Goal: Find specific page/section: Find specific page/section

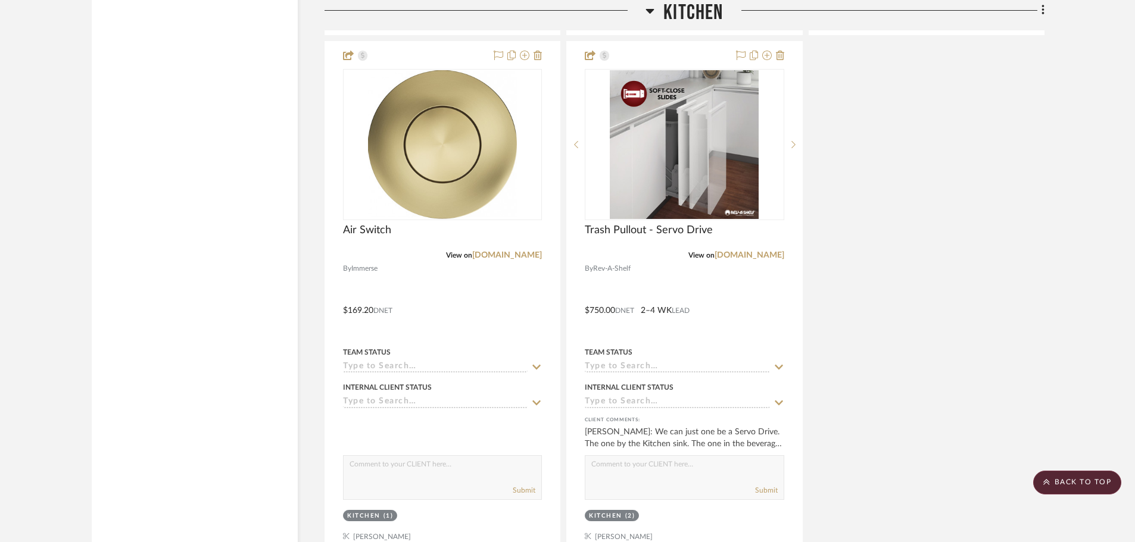
scroll to position [2598, 0]
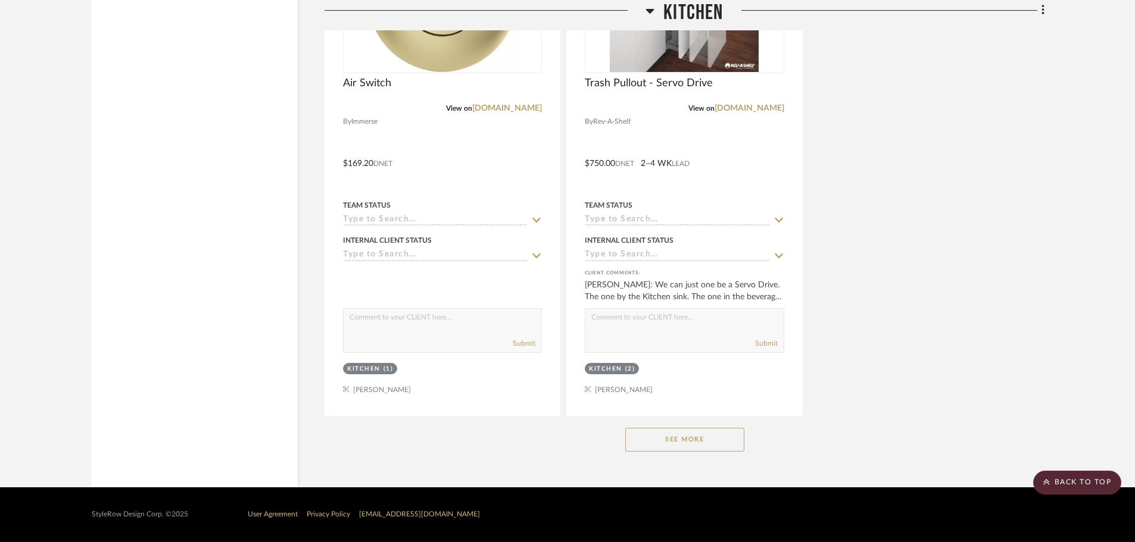
click at [691, 440] on button "See More" at bounding box center [684, 440] width 119 height 24
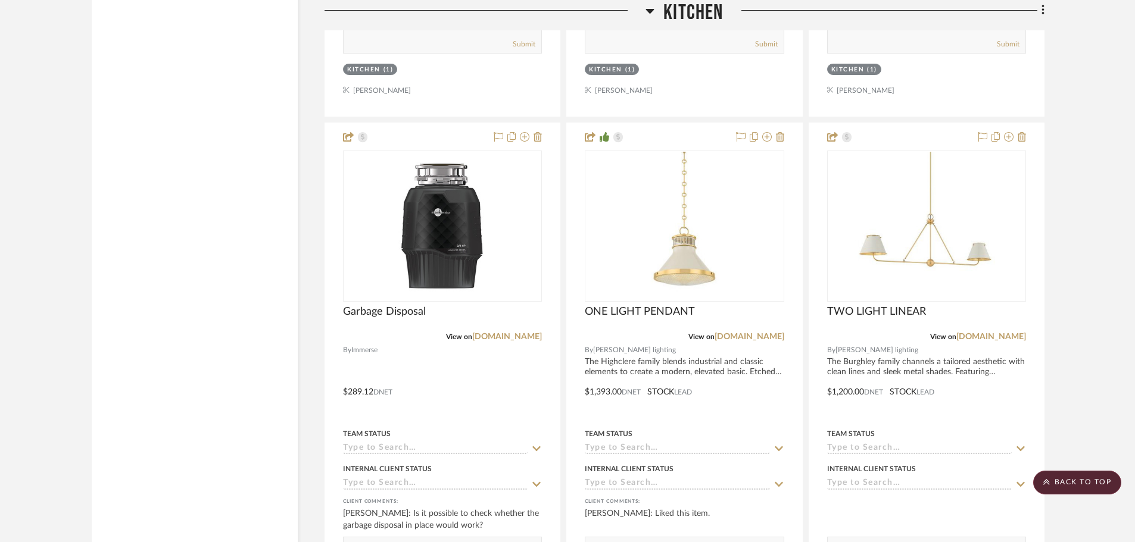
scroll to position [3968, 0]
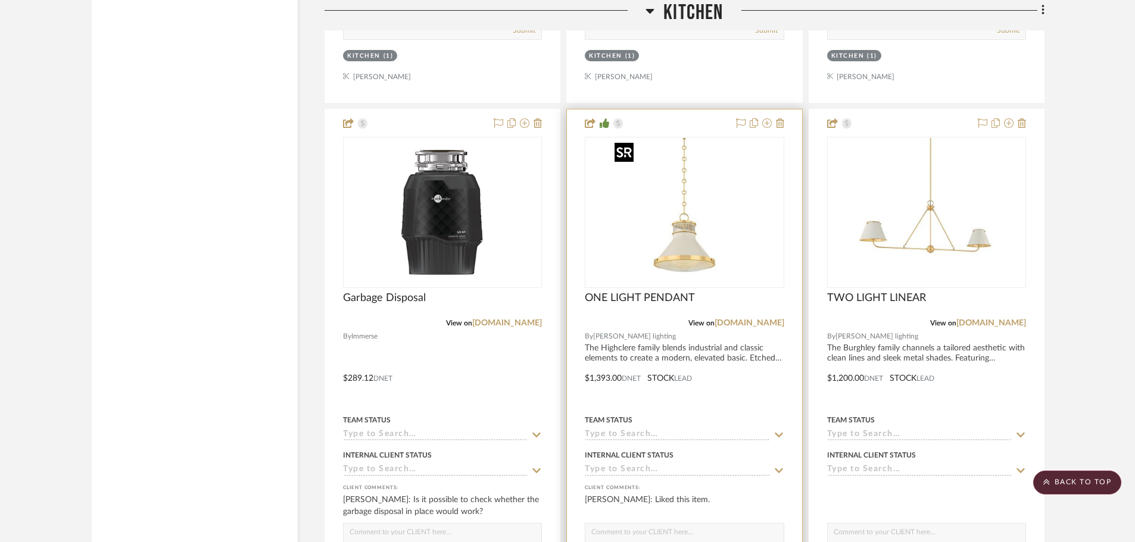
click at [700, 262] on img "0" at bounding box center [684, 212] width 149 height 149
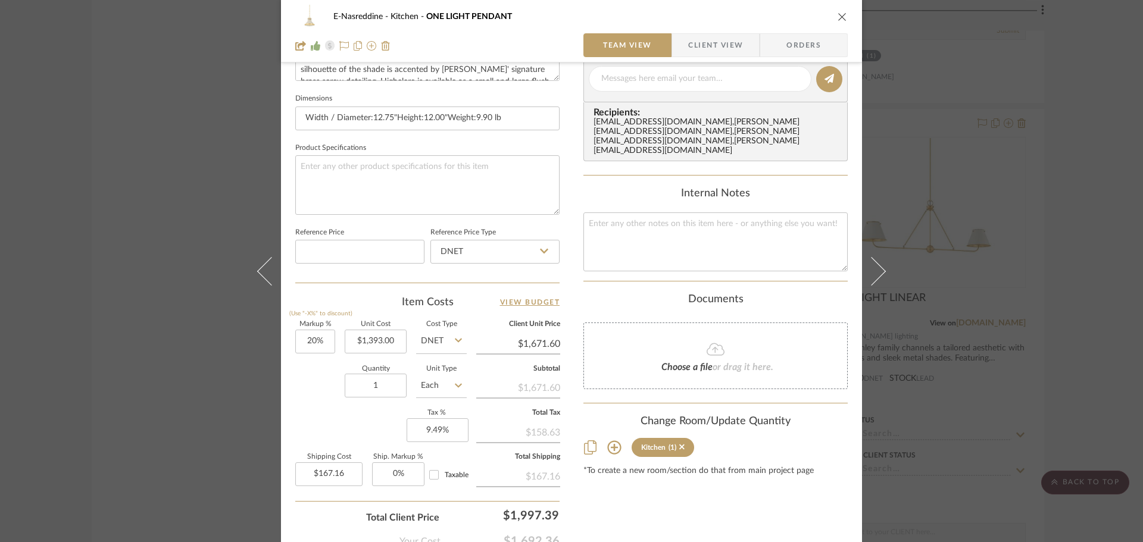
scroll to position [566, 0]
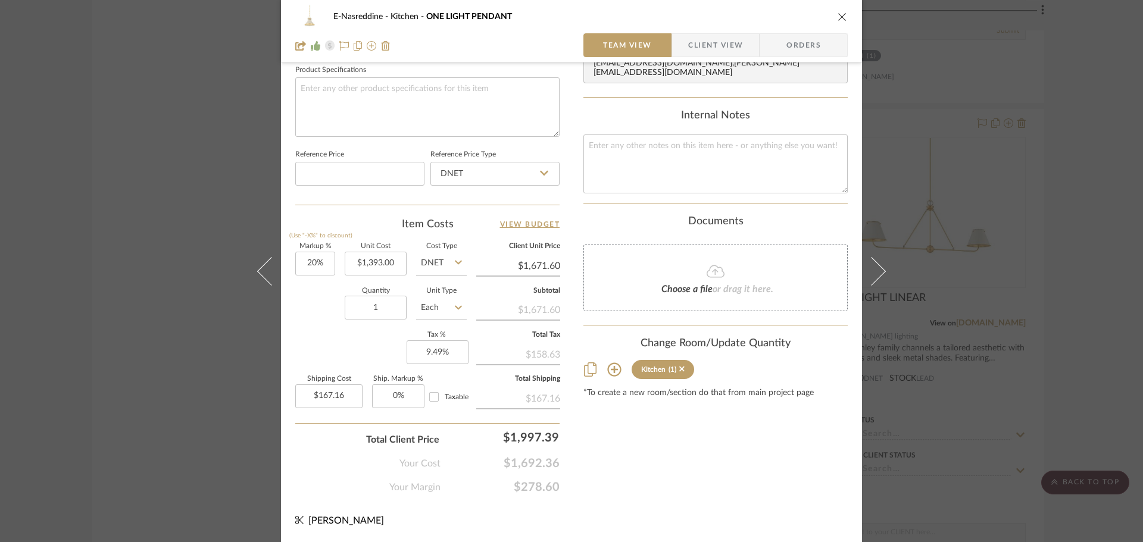
click at [1040, 224] on div "E-Nasreddine Kitchen ONE LIGHT PENDANT Team View Client View Orders Team-Facing…" at bounding box center [571, 271] width 1143 height 542
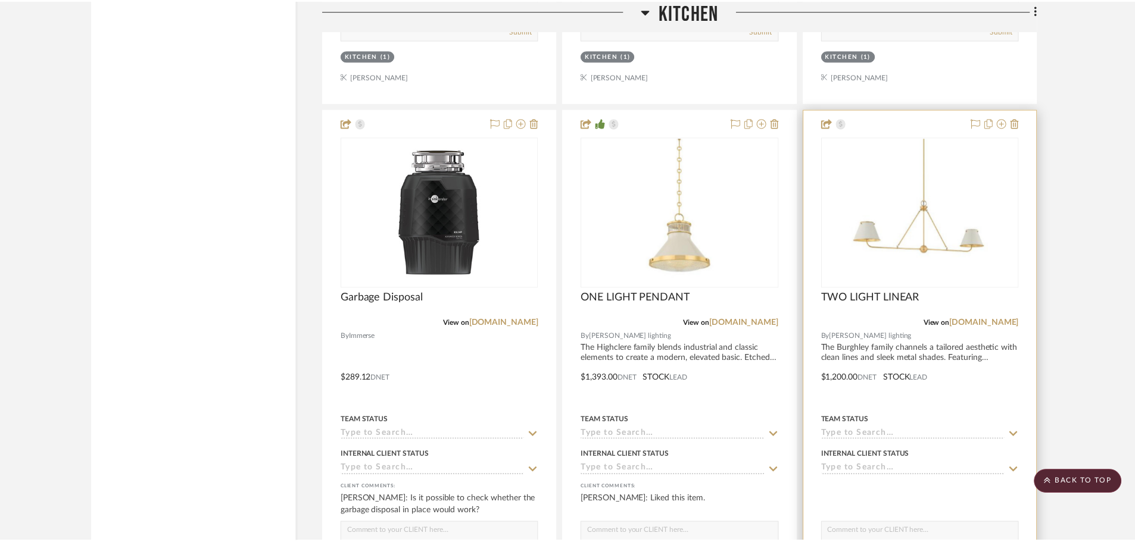
scroll to position [3968, 0]
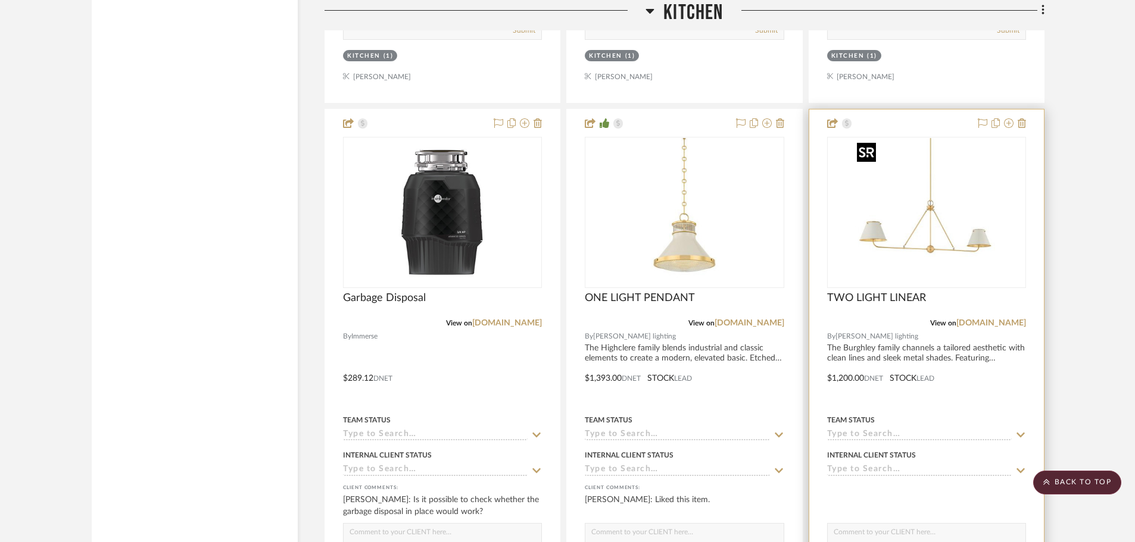
click at [918, 244] on img "0" at bounding box center [926, 212] width 149 height 149
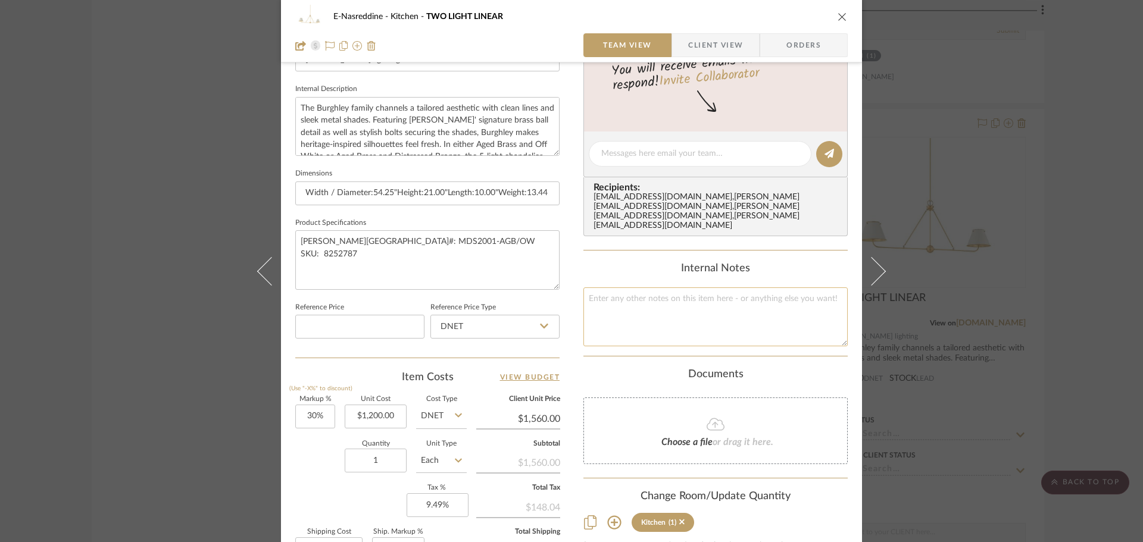
scroll to position [417, 0]
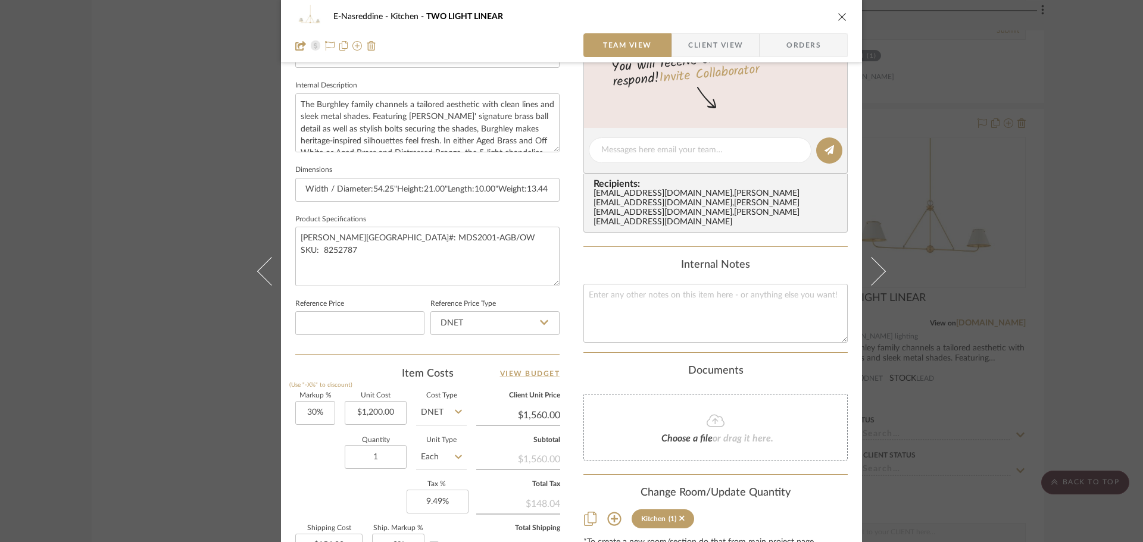
click at [1112, 214] on div "E-Nasreddine Kitchen TWO LIGHT LINEAR Team View Client View Orders Team-Facing …" at bounding box center [571, 271] width 1143 height 542
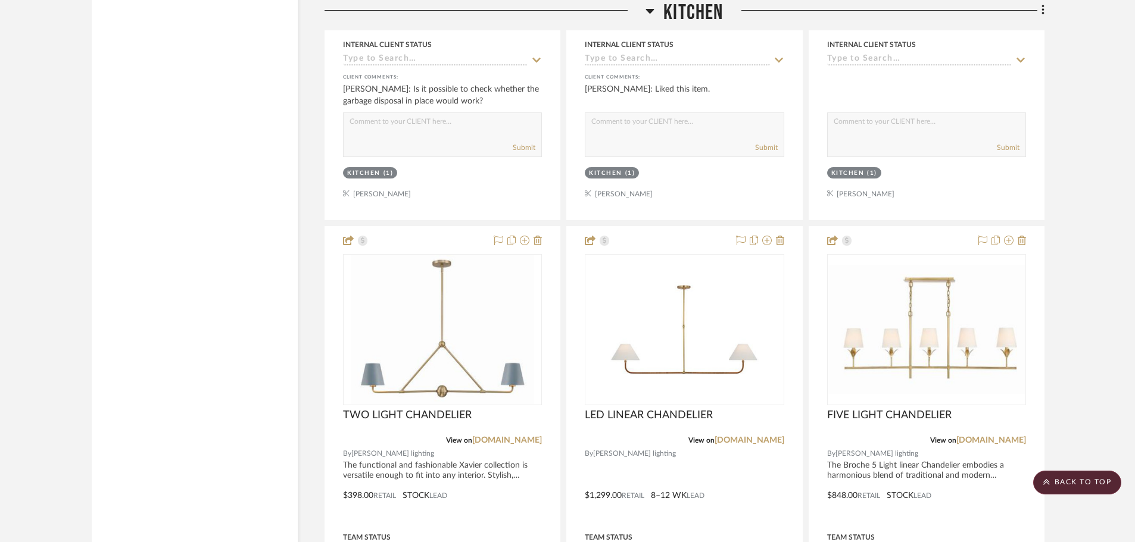
scroll to position [4385, 0]
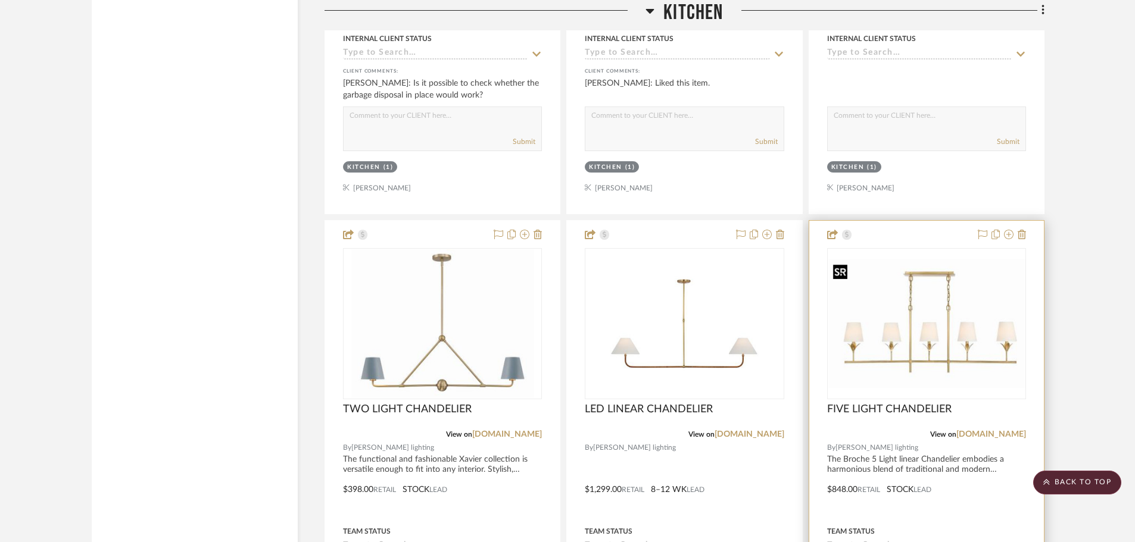
click at [917, 342] on div at bounding box center [926, 323] width 199 height 151
click at [947, 351] on img "0" at bounding box center [926, 324] width 197 height 129
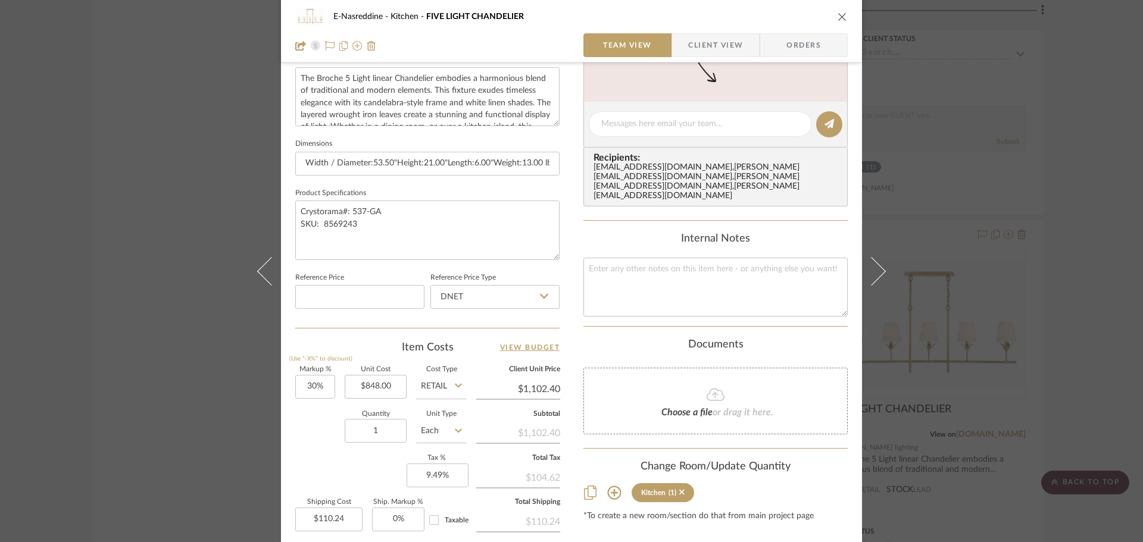
scroll to position [476, 0]
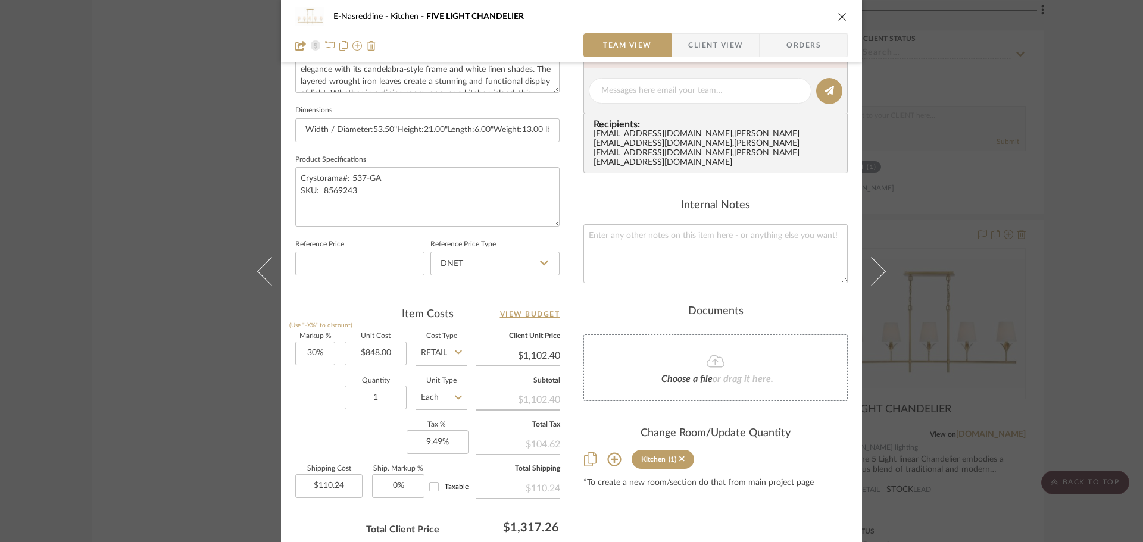
click at [1084, 301] on div "E-Nasreddine Kitchen FIVE LIGHT CHANDELIER Team View Client View Orders Team-Fa…" at bounding box center [571, 271] width 1143 height 542
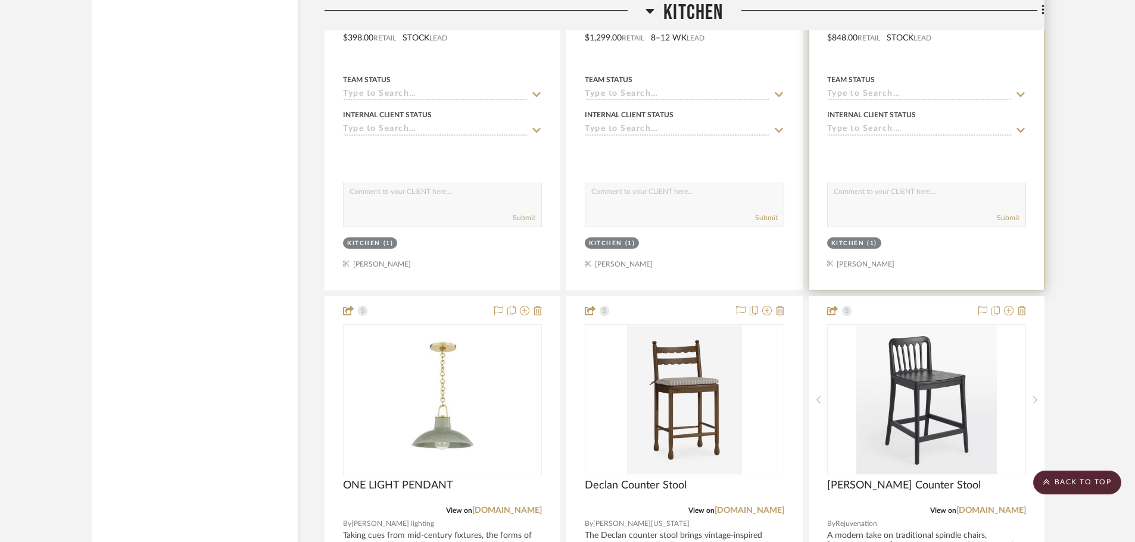
scroll to position [4980, 0]
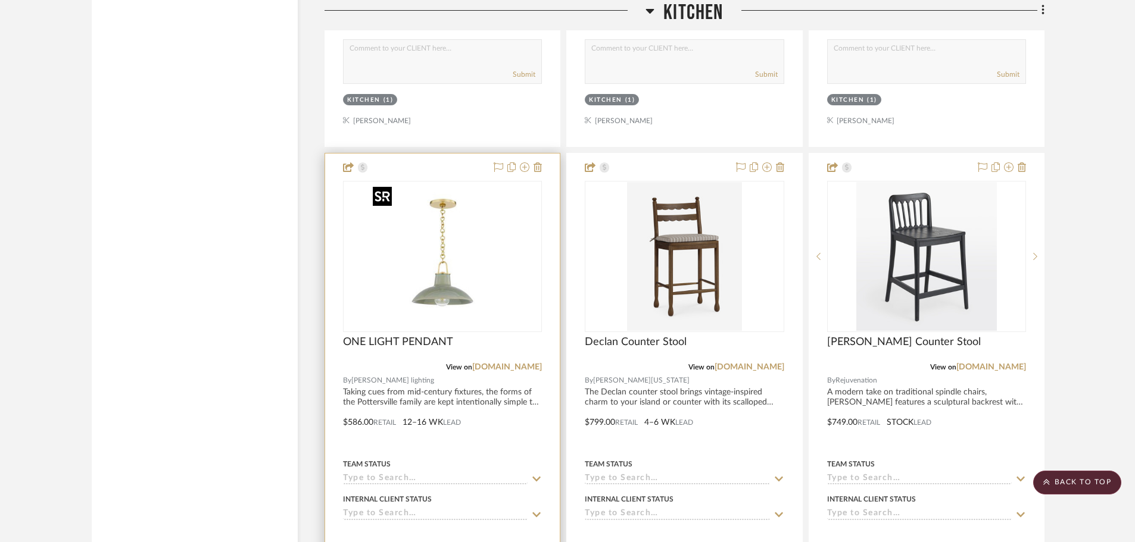
click at [0, 0] on img at bounding box center [0, 0] width 0 height 0
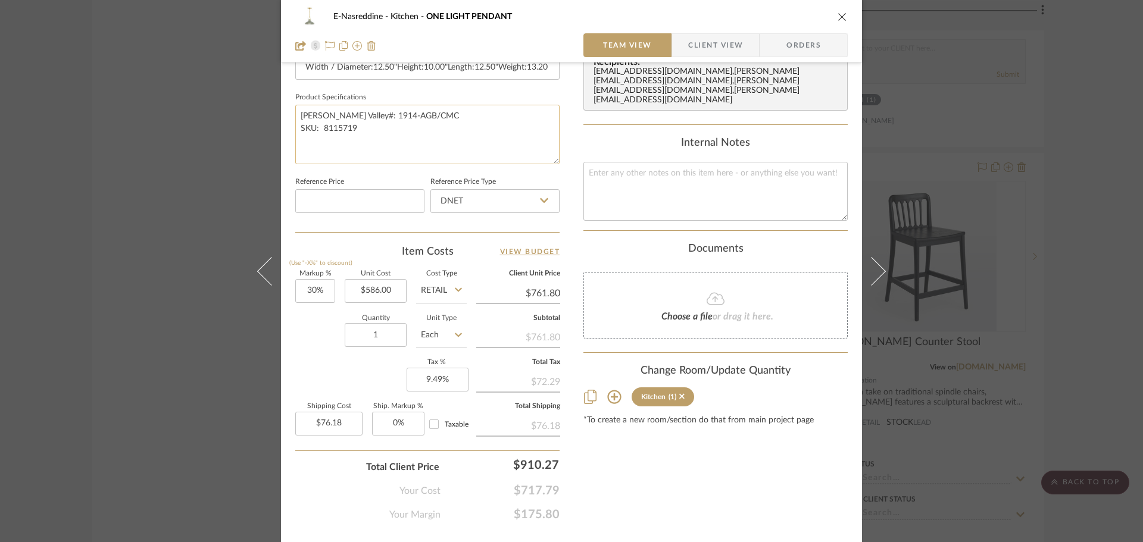
scroll to position [566, 0]
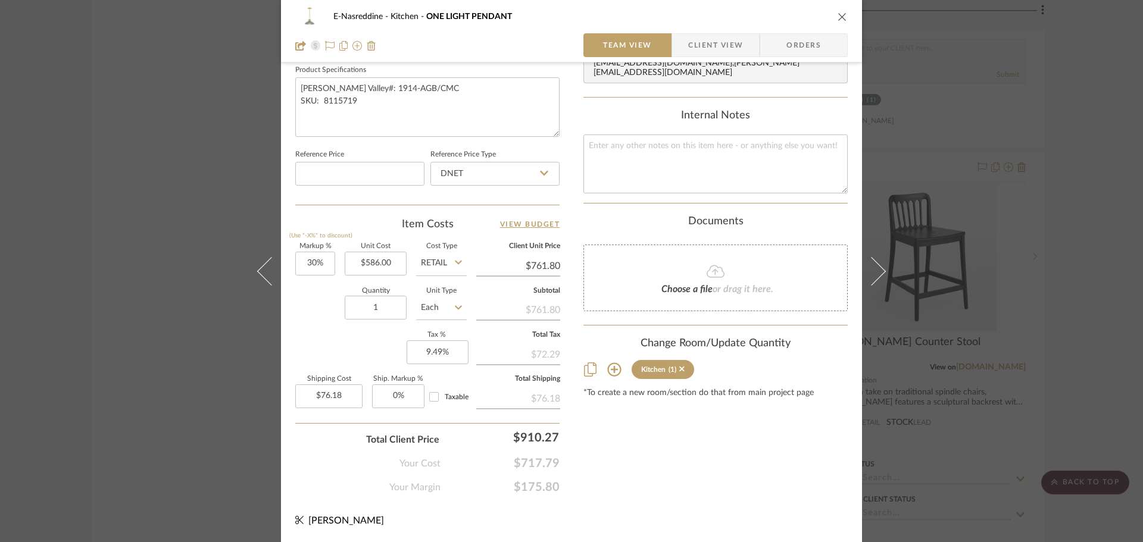
click at [1076, 268] on div "E-Nasreddine Kitchen ONE LIGHT PENDANT Team View Client View Orders Team-Facing…" at bounding box center [571, 271] width 1143 height 542
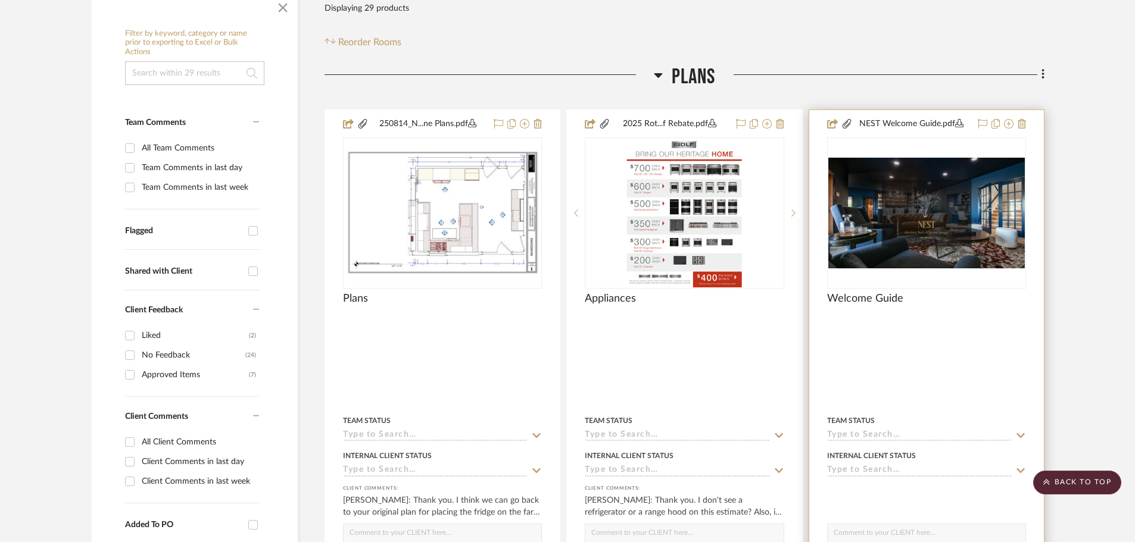
scroll to position [0, 0]
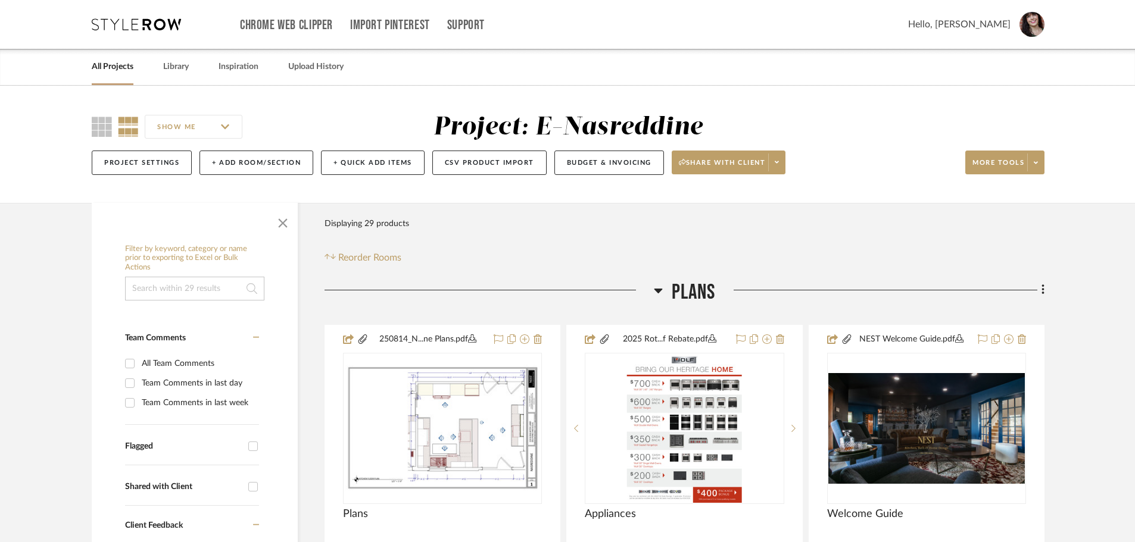
click at [102, 70] on link "All Projects" at bounding box center [113, 67] width 42 height 16
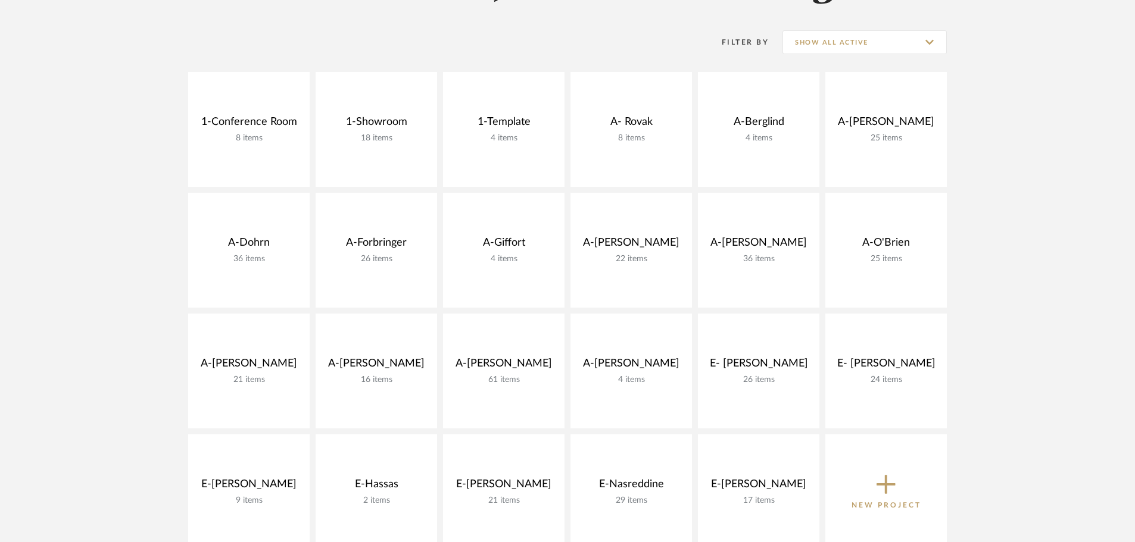
scroll to position [298, 0]
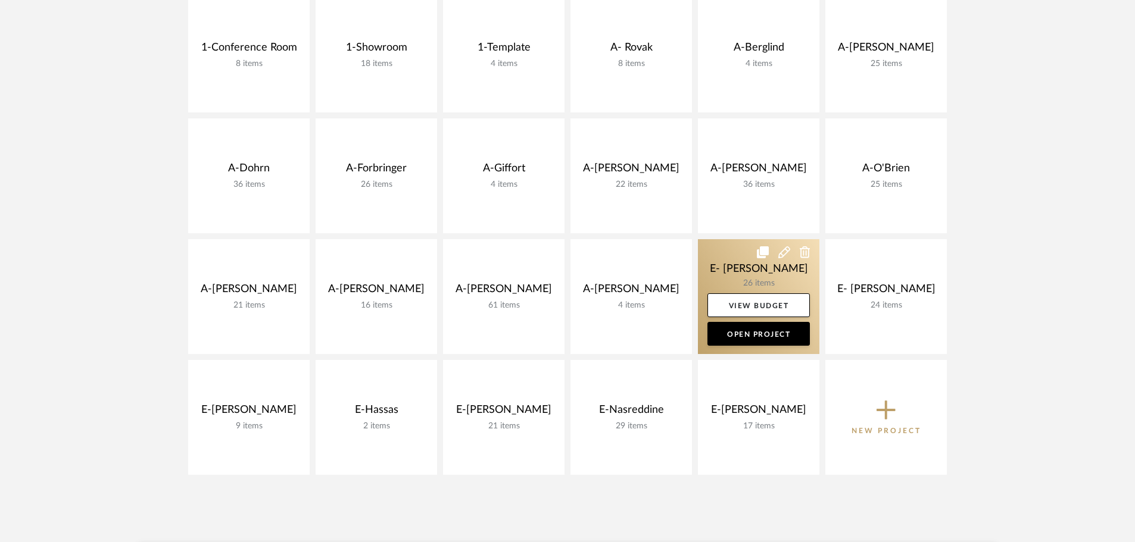
click at [765, 271] on link at bounding box center [758, 296] width 121 height 115
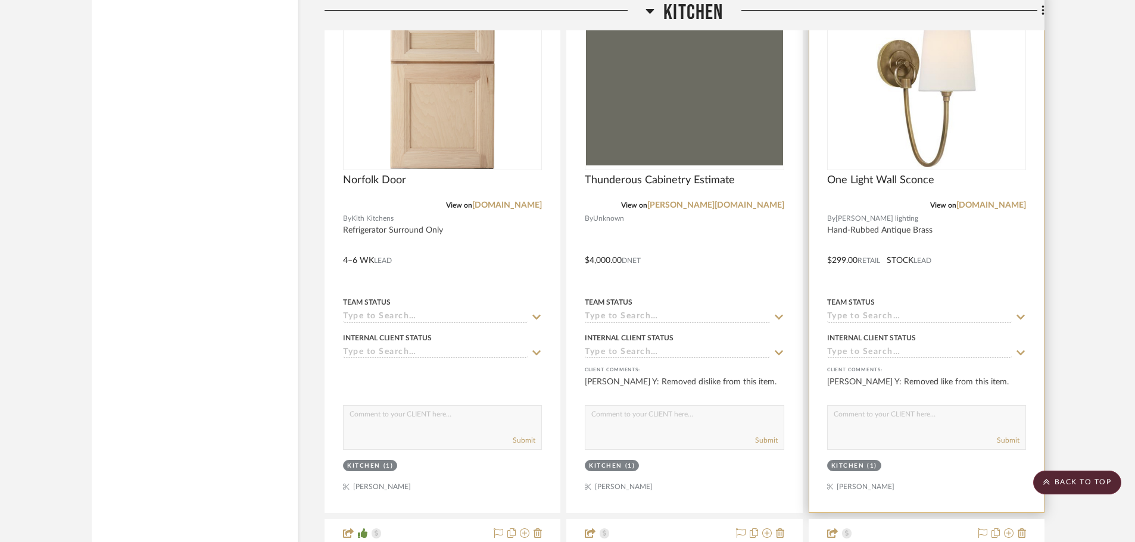
scroll to position [1489, 0]
click at [931, 135] on img "0" at bounding box center [926, 95] width 149 height 149
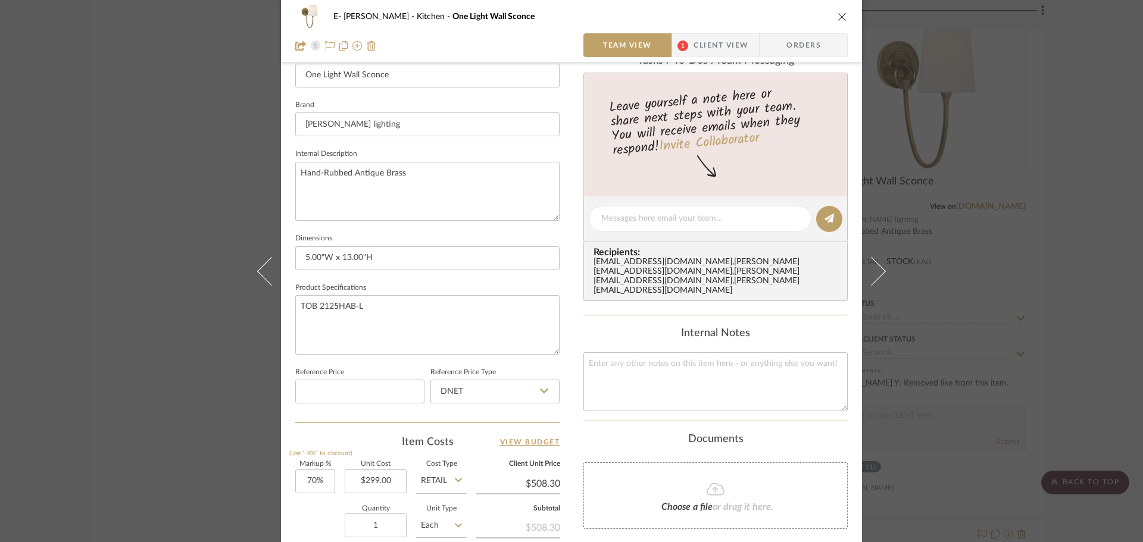
scroll to position [476, 0]
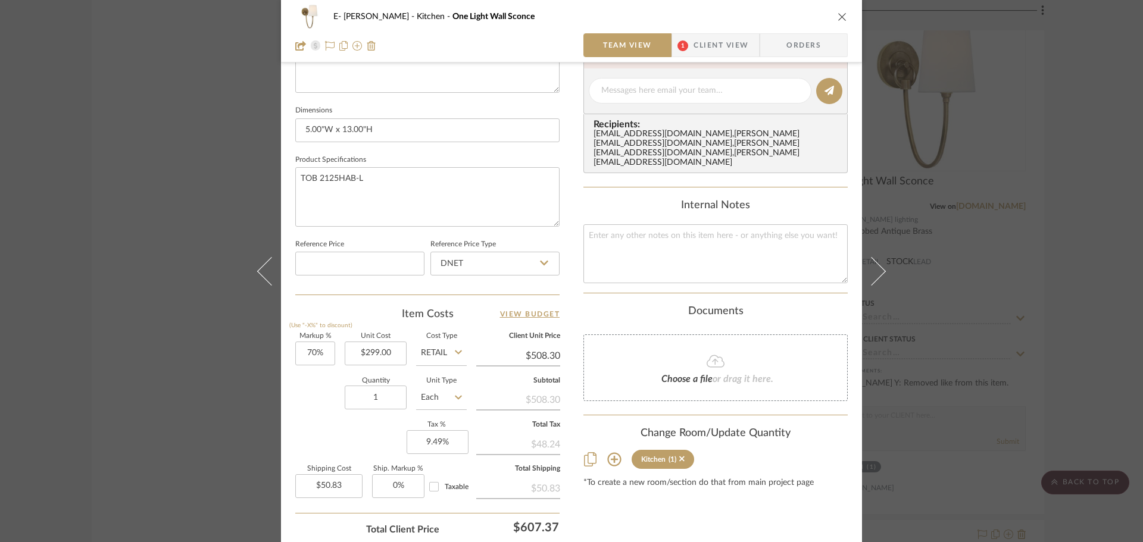
click at [1087, 208] on div "E- [PERSON_NAME] Kitchen One Light Wall Sconce Team View 1 Client View Orders T…" at bounding box center [571, 271] width 1143 height 542
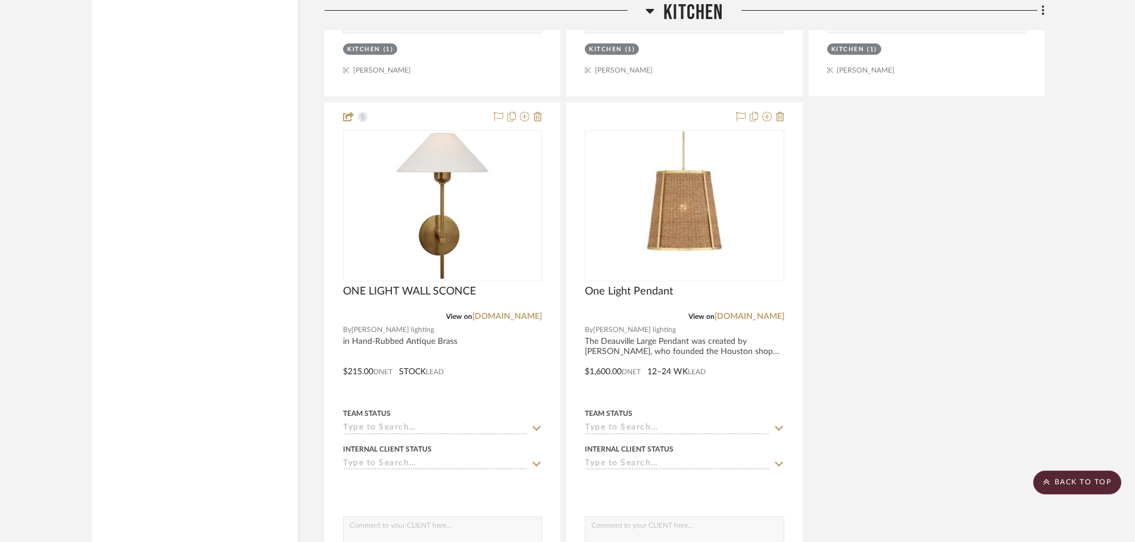
scroll to position [2620, 0]
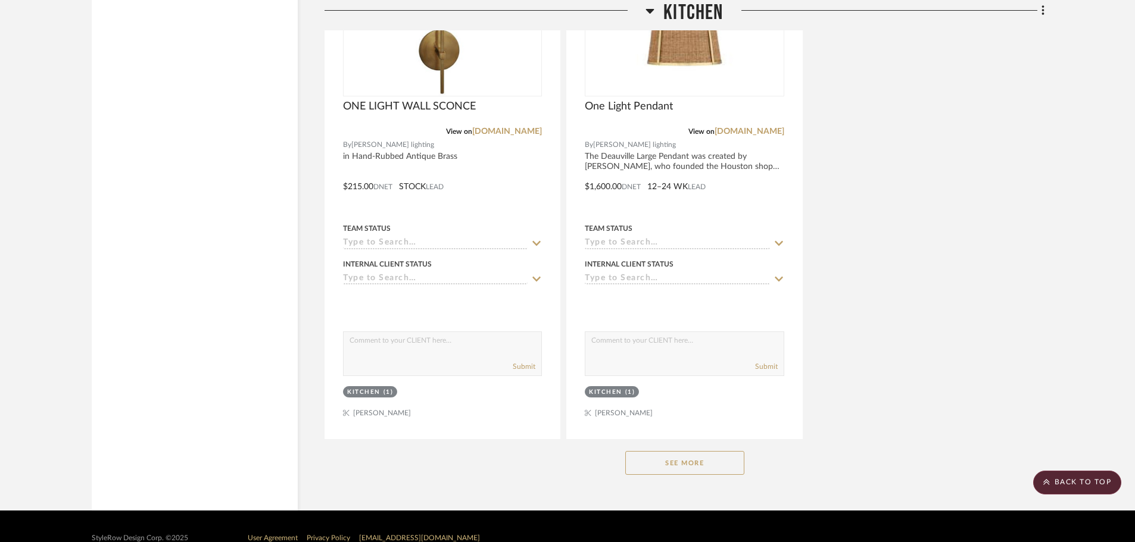
click at [707, 465] on button "See More" at bounding box center [684, 463] width 119 height 24
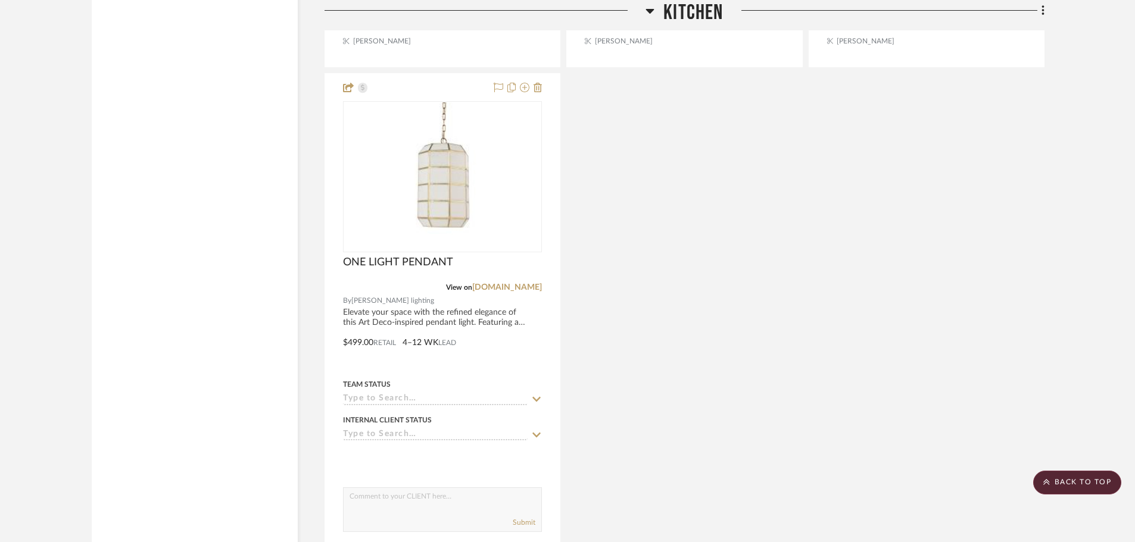
scroll to position [4049, 0]
